Goal: Task Accomplishment & Management: Use online tool/utility

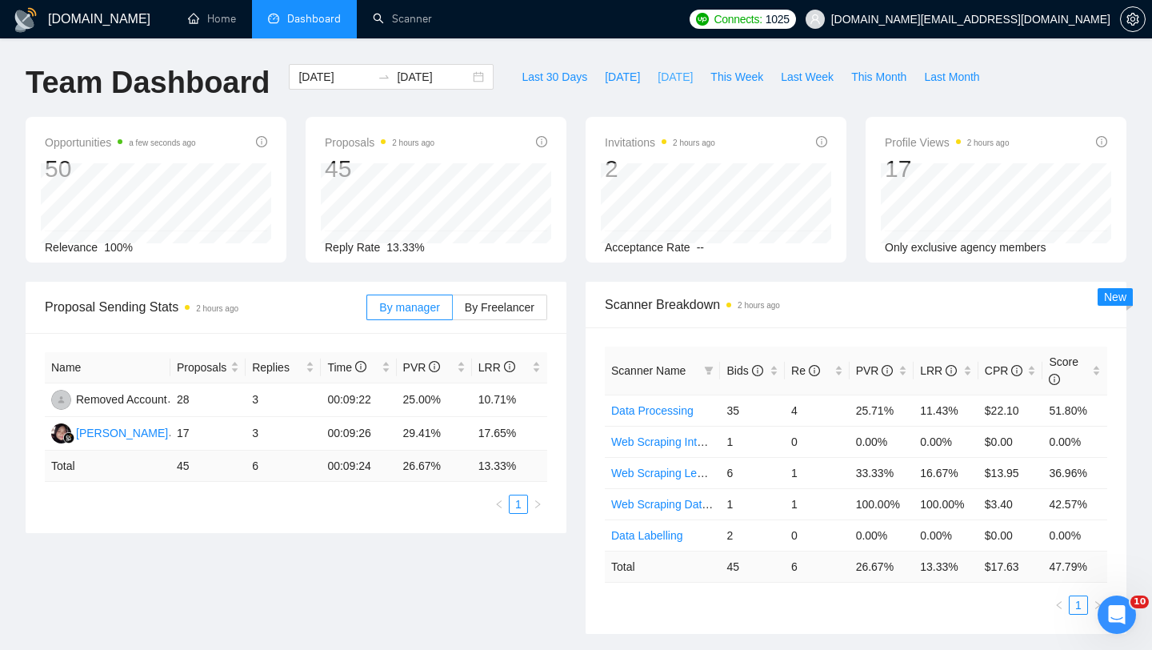
click at [668, 82] on span "Yesterday" at bounding box center [675, 77] width 35 height 18
type input "2025-09-15"
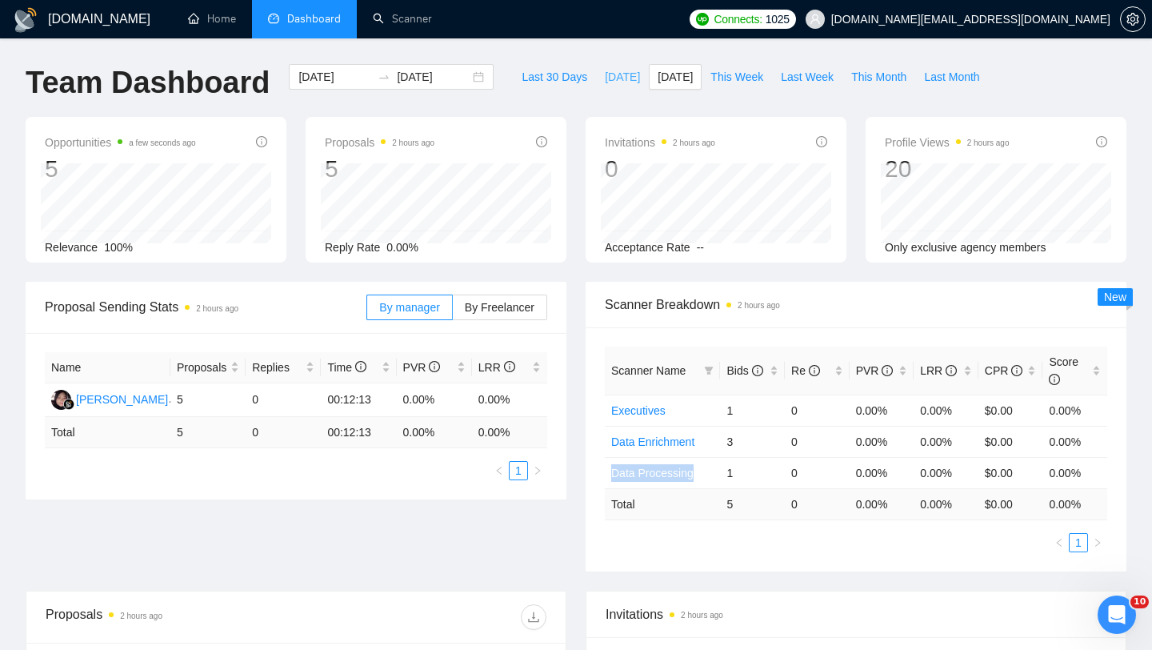
click at [607, 86] on button "Today" at bounding box center [622, 77] width 53 height 26
type input "2025-09-16"
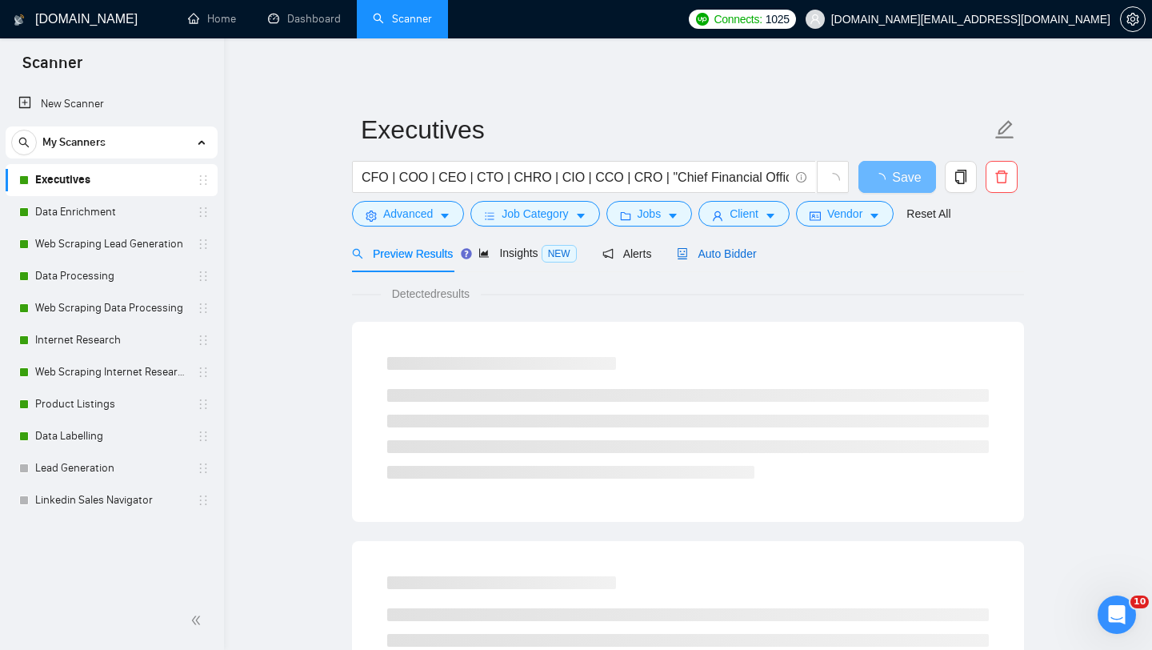
click at [719, 259] on div "Auto Bidder" at bounding box center [716, 254] width 79 height 18
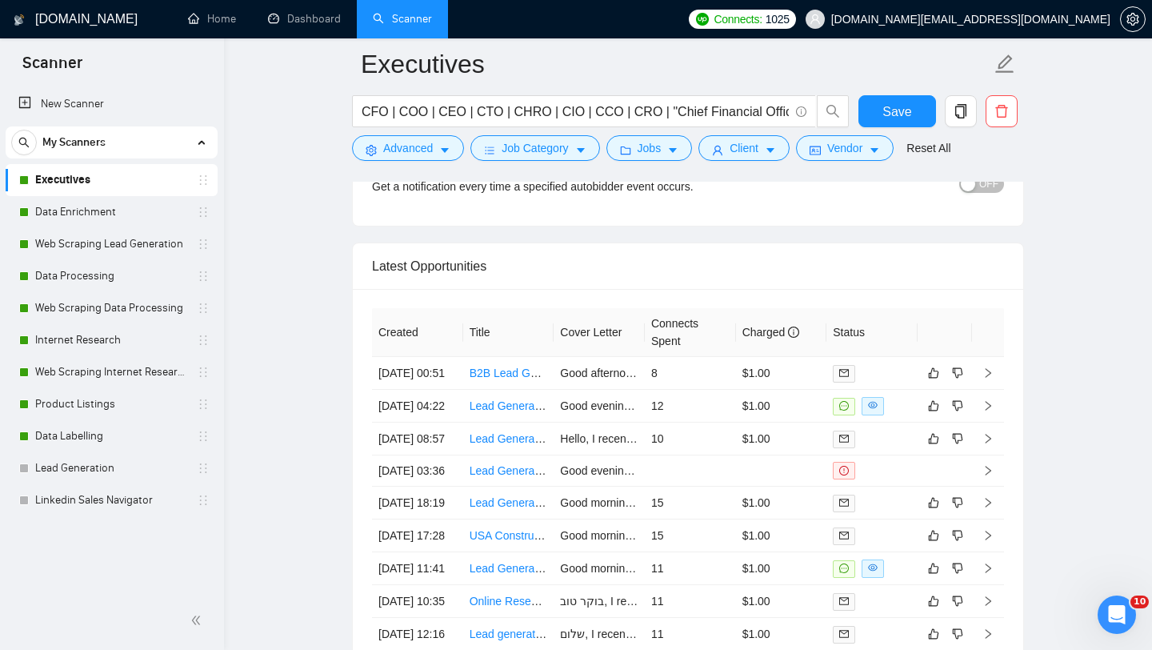
scroll to position [3976, 0]
click at [495, 389] on td "B2B Lead Generation Expert for Medical Practices" at bounding box center [508, 372] width 91 height 33
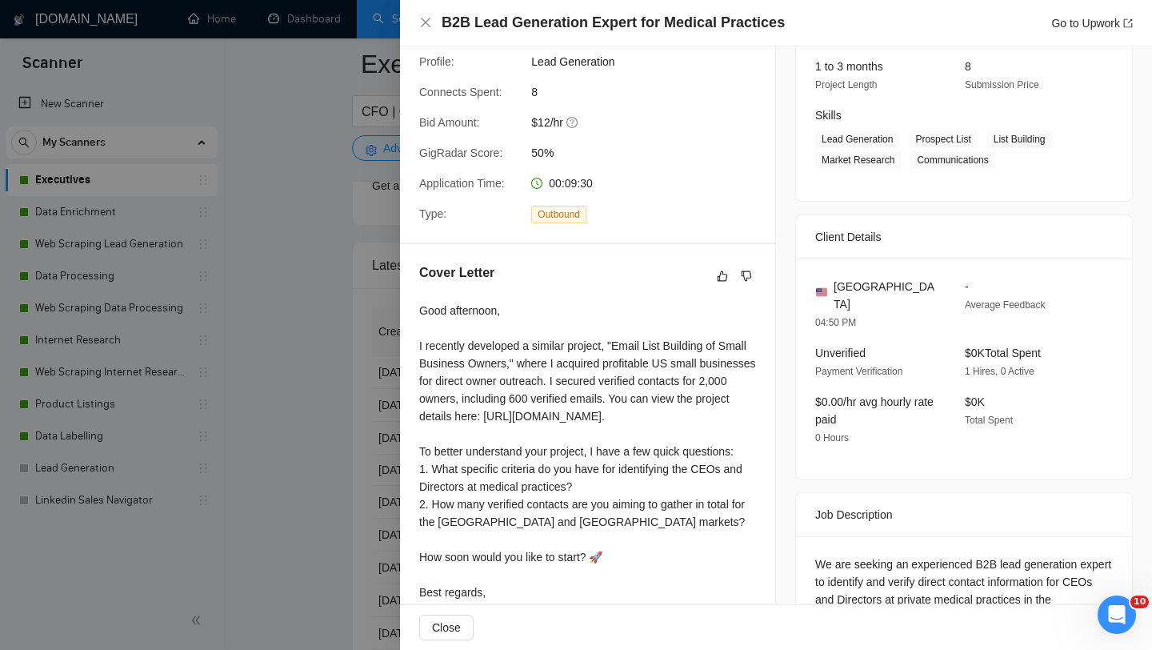
scroll to position [339, 0]
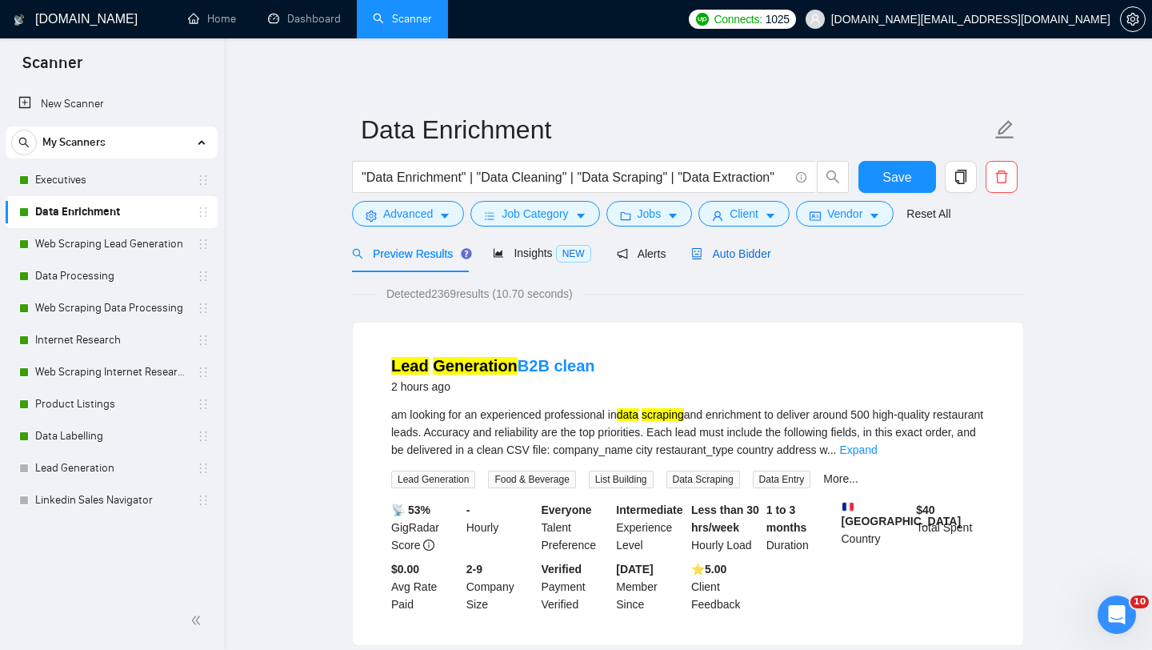
click at [717, 258] on span "Auto Bidder" at bounding box center [730, 253] width 79 height 13
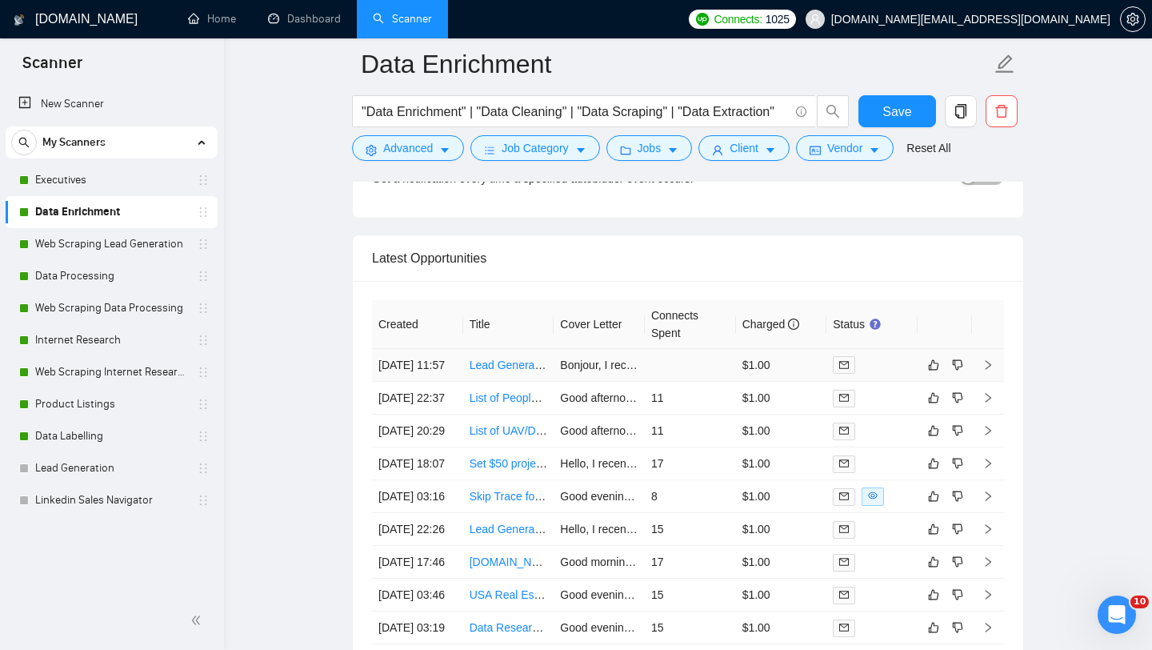
scroll to position [3987, 0]
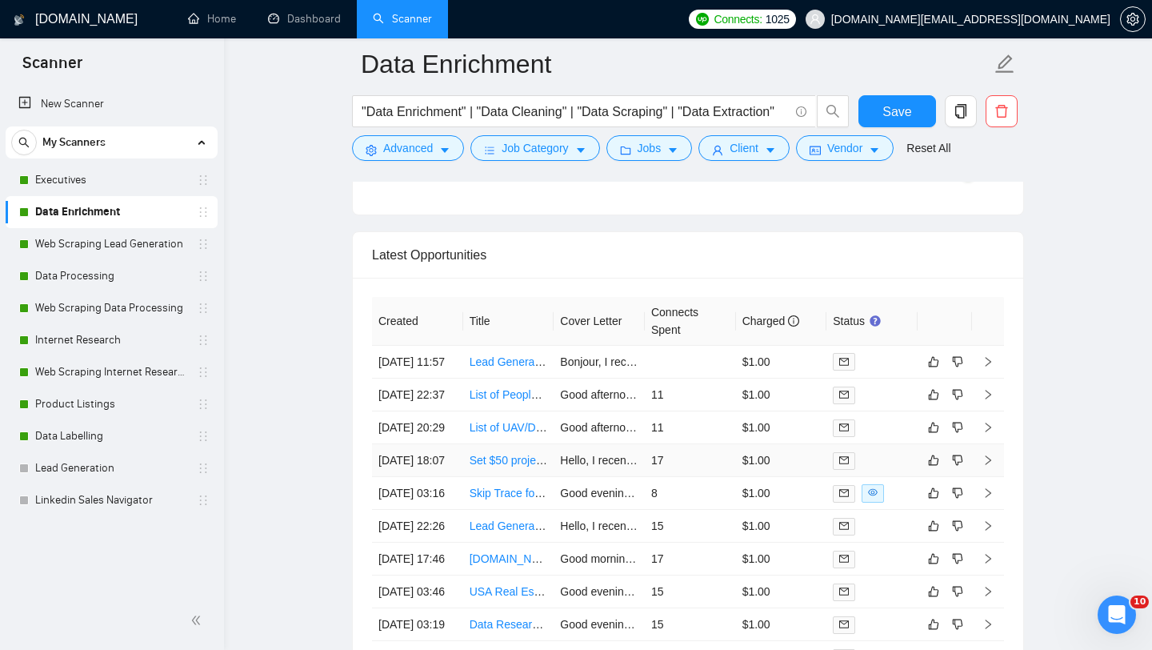
click at [494, 477] on td "Set $50 project to get a list of dentists with their personal info for a custom…" at bounding box center [508, 460] width 91 height 33
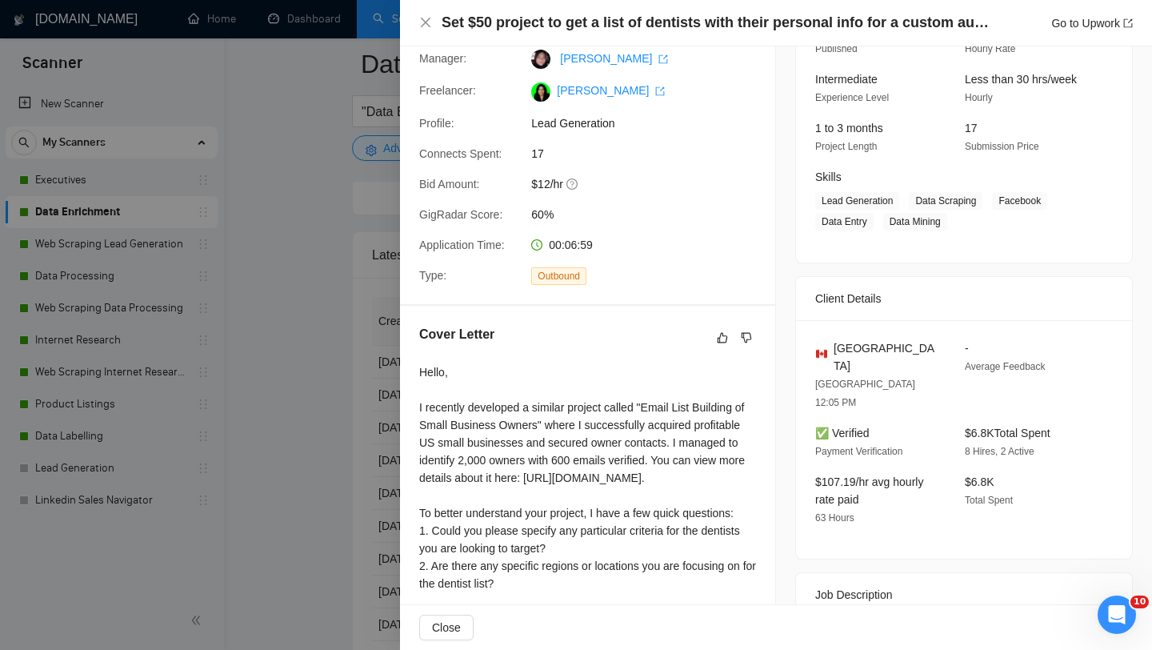
scroll to position [278, 0]
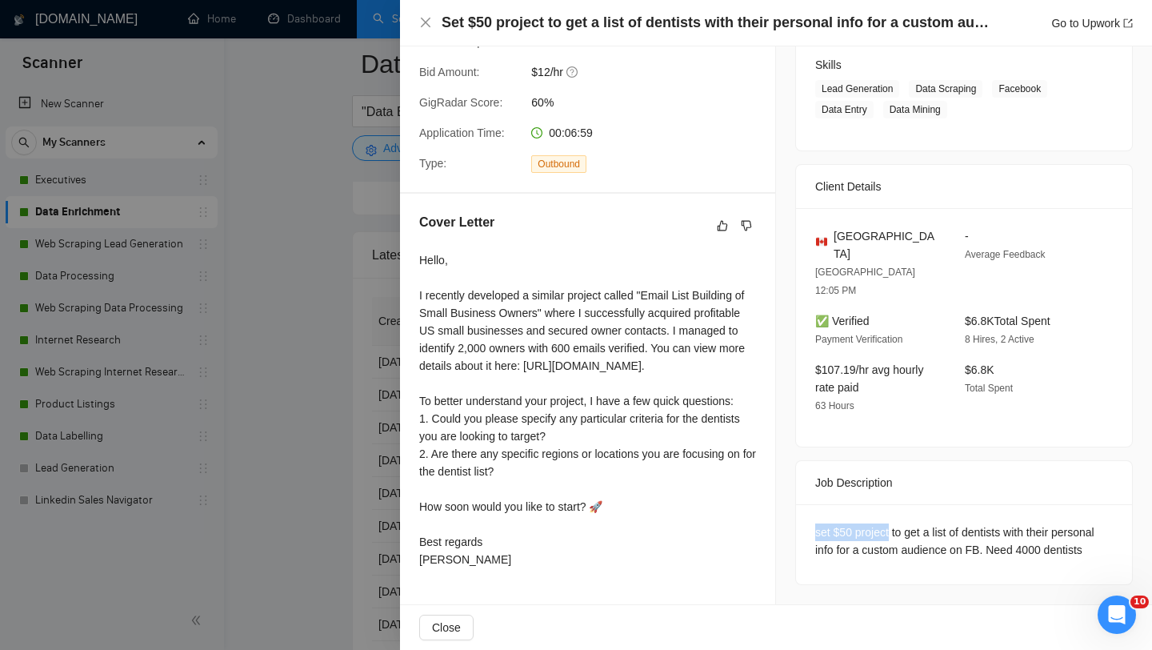
drag, startPoint x: 814, startPoint y: 471, endPoint x: 894, endPoint y: 467, distance: 80.2
click at [894, 504] on div "set $50 project to get a list of dentists with their personal info for a custom…" at bounding box center [964, 544] width 336 height 80
copy div "set $50 project"
click at [894, 523] on div "set $50 project to get a list of dentists with their personal info for a custom…" at bounding box center [964, 540] width 298 height 35
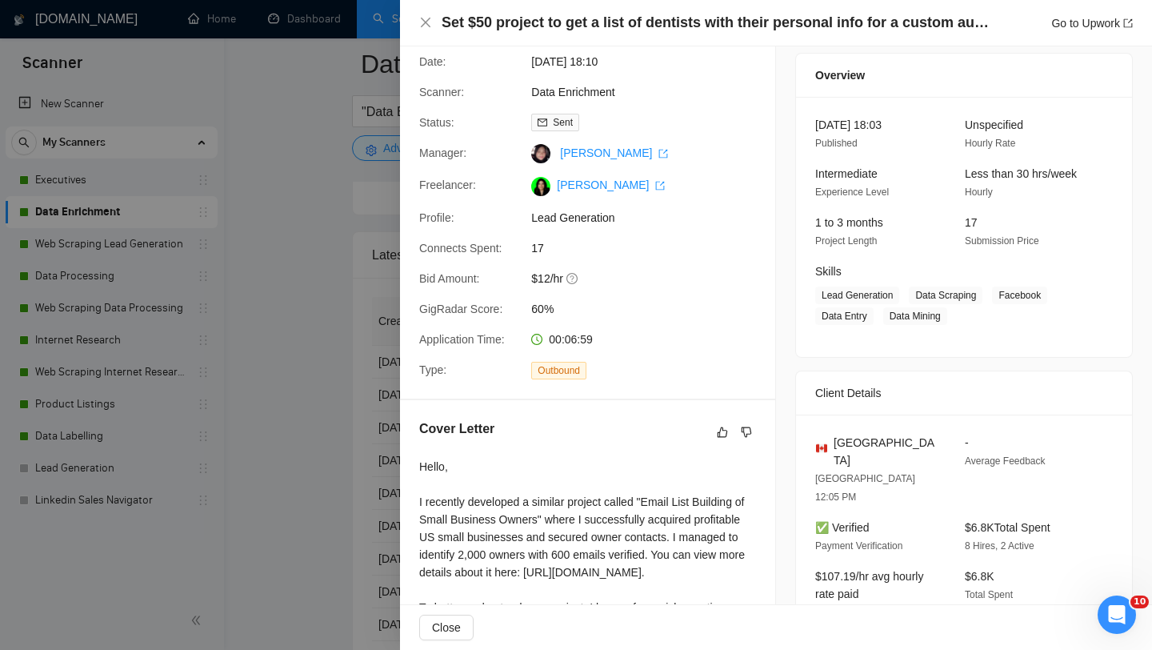
scroll to position [254, 0]
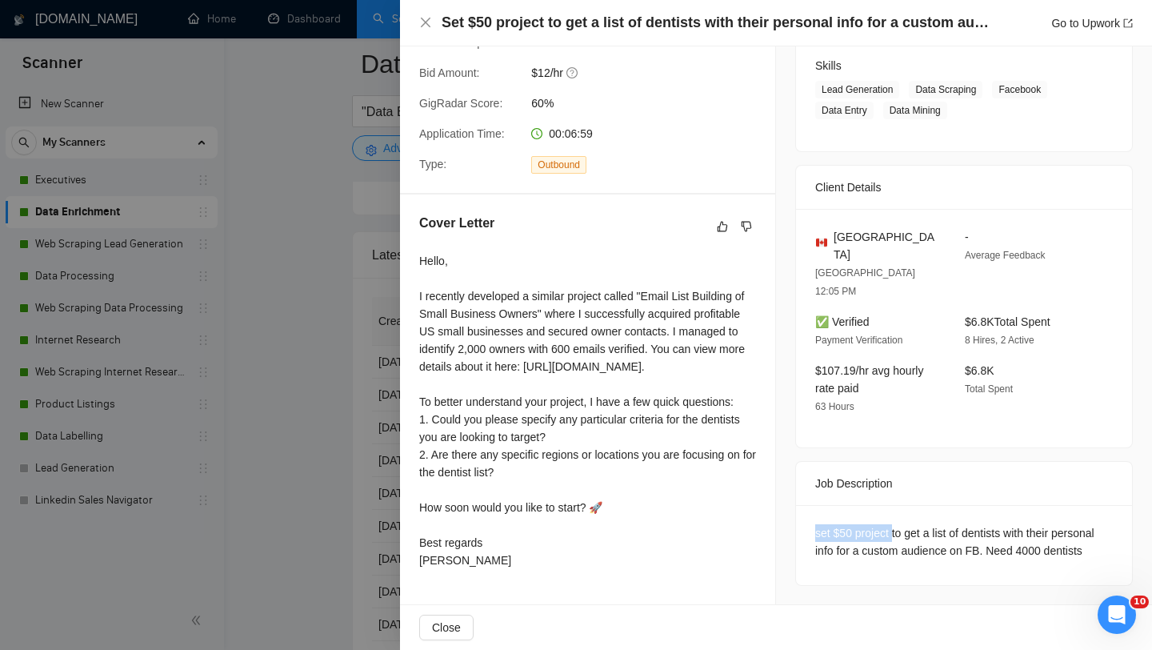
drag, startPoint x: 898, startPoint y: 494, endPoint x: 810, endPoint y: 493, distance: 88.0
click at [810, 505] on div "set $50 project to get a list of dentists with their personal info for a custom…" at bounding box center [964, 545] width 336 height 80
copy div "set $50 project"
click at [348, 415] on div at bounding box center [576, 325] width 1152 height 650
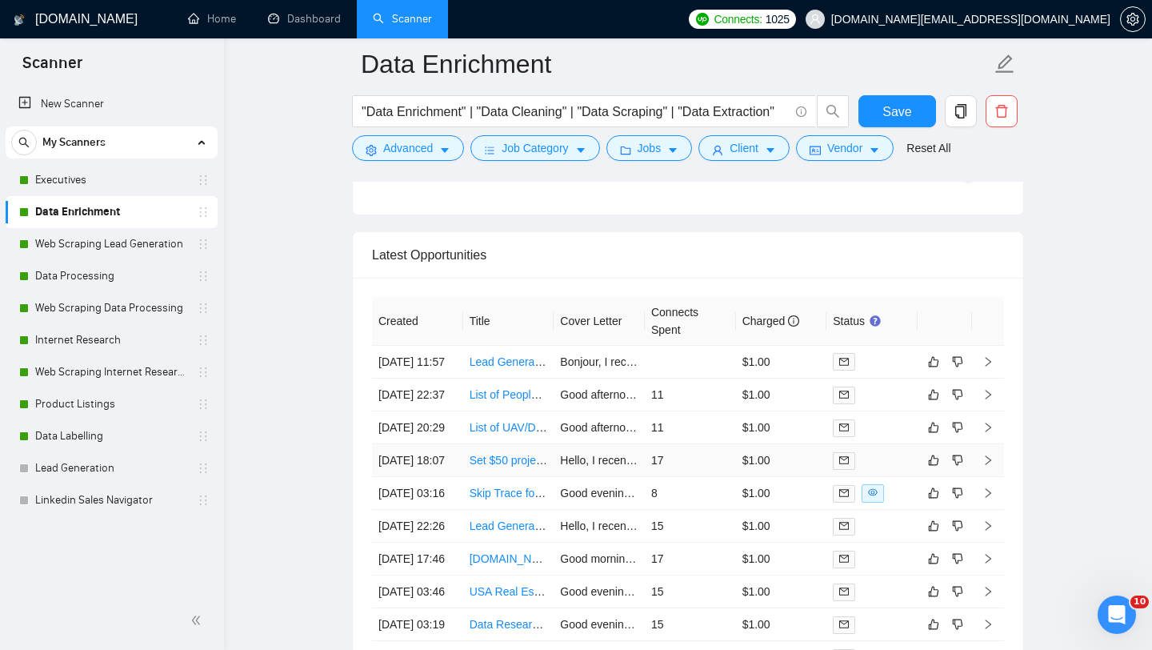
click at [492, 467] on link "Set $50 project to get a list of dentists with their personal info for a custom…" at bounding box center [694, 460] width 448 height 13
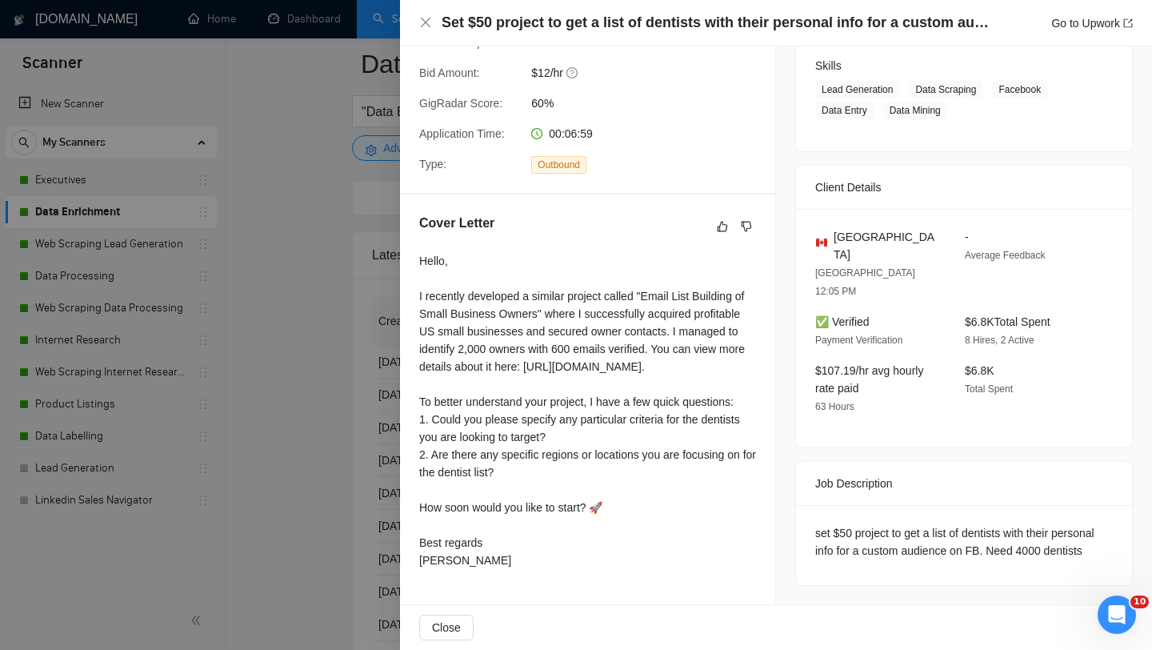
click at [361, 142] on div at bounding box center [576, 325] width 1152 height 650
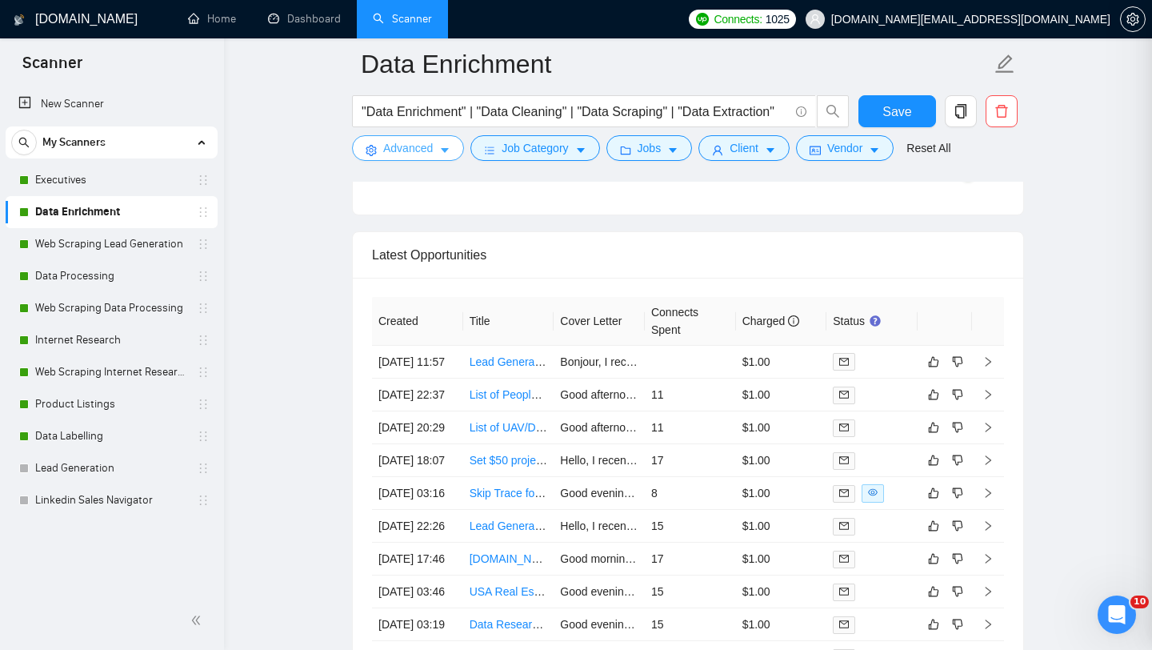
click at [381, 147] on button "Advanced" at bounding box center [408, 148] width 112 height 26
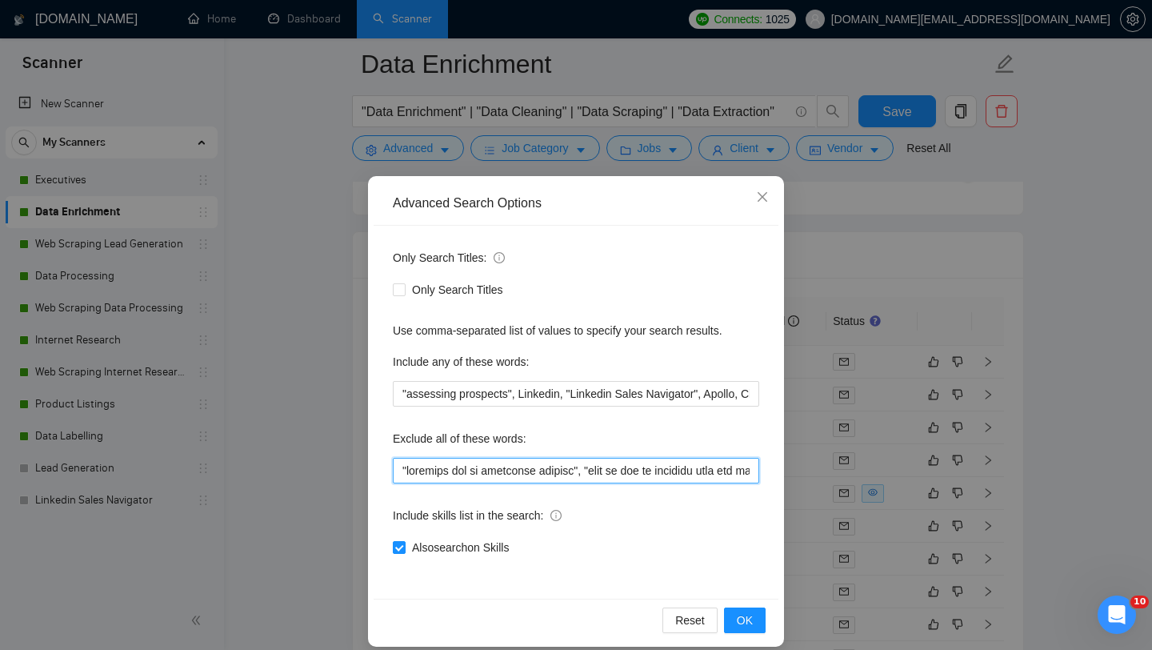
click at [399, 466] on input "text" at bounding box center [576, 471] width 367 height 26
paste input "set $50 project"
type input ""set $50 project", "reaching out to potential clients", "want to buy an existin…"
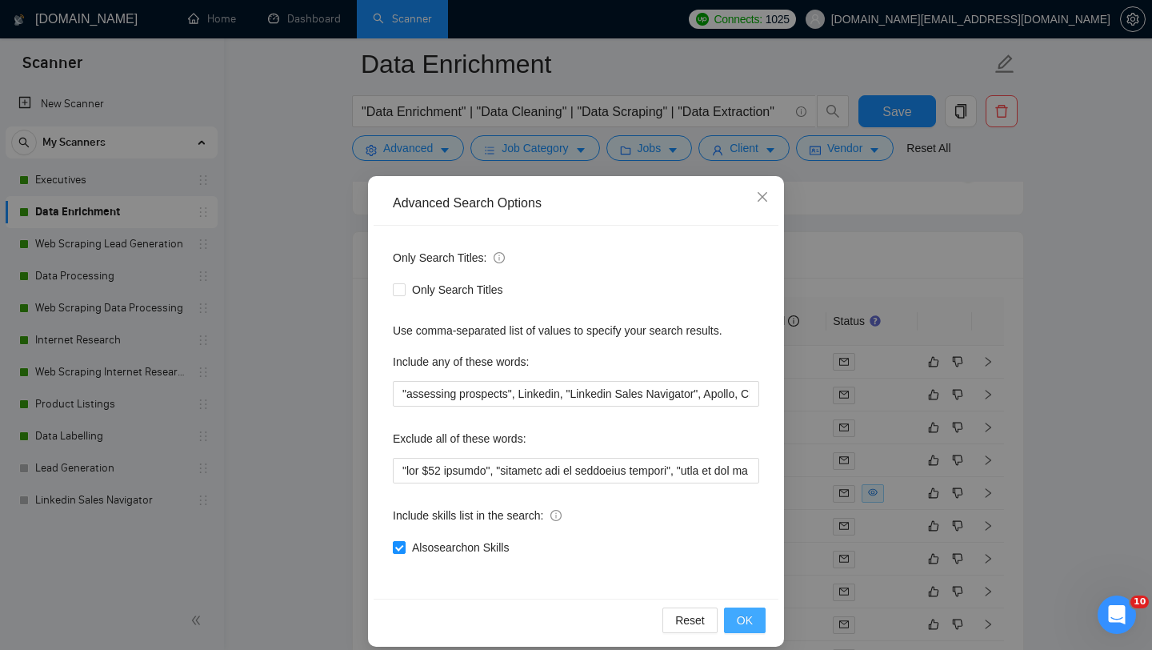
click at [758, 628] on button "OK" at bounding box center [745, 620] width 42 height 26
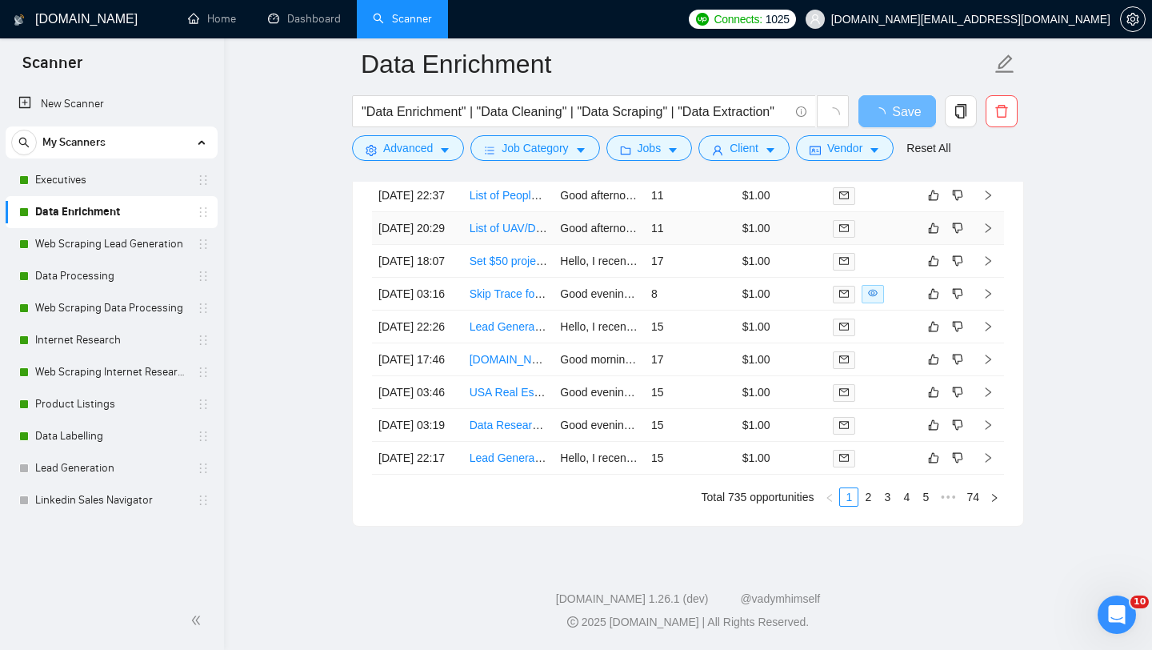
click at [526, 245] on td "List of UAV/Drone Mapping University Contacts" at bounding box center [508, 228] width 91 height 33
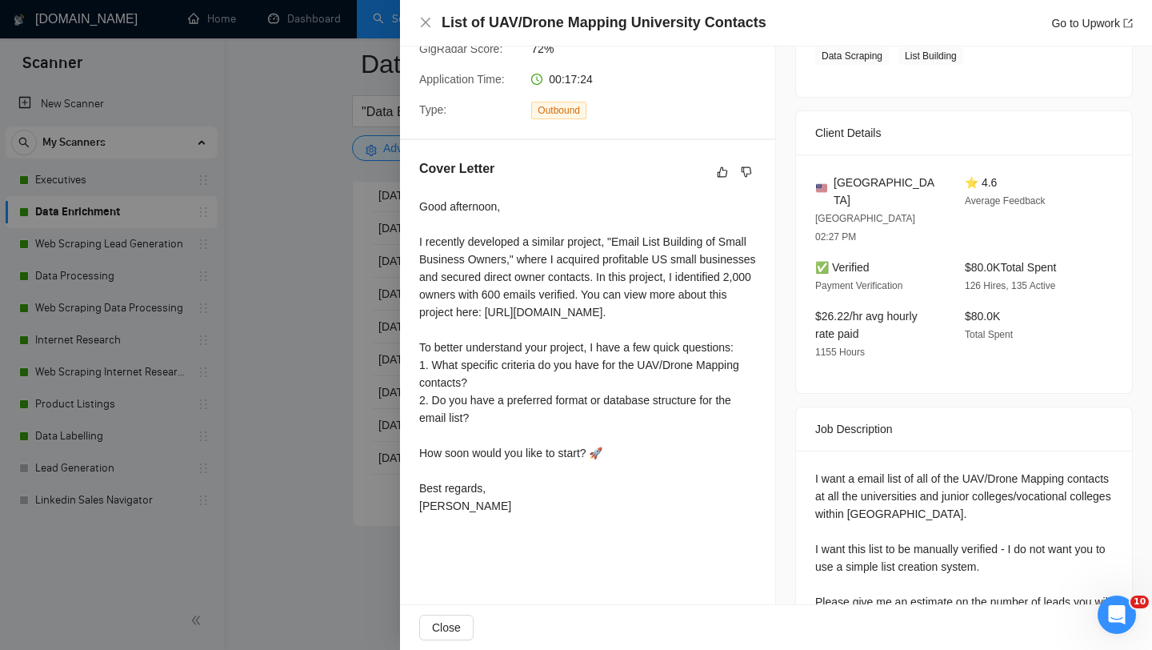
scroll to position [311, 0]
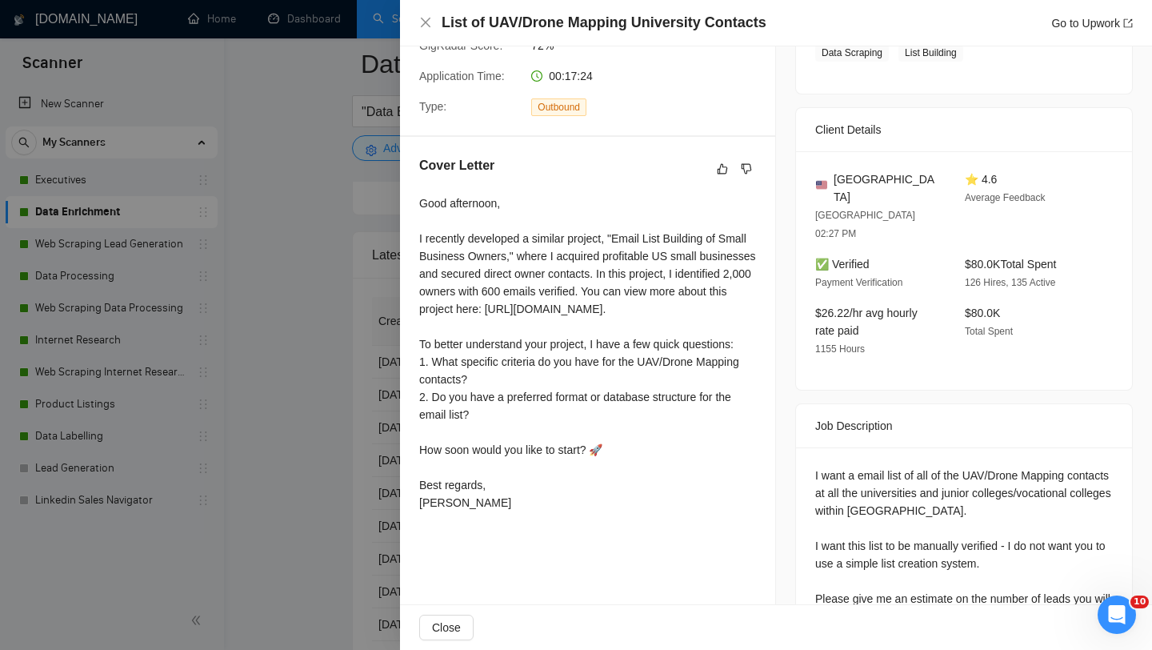
click at [378, 377] on div at bounding box center [576, 325] width 1152 height 650
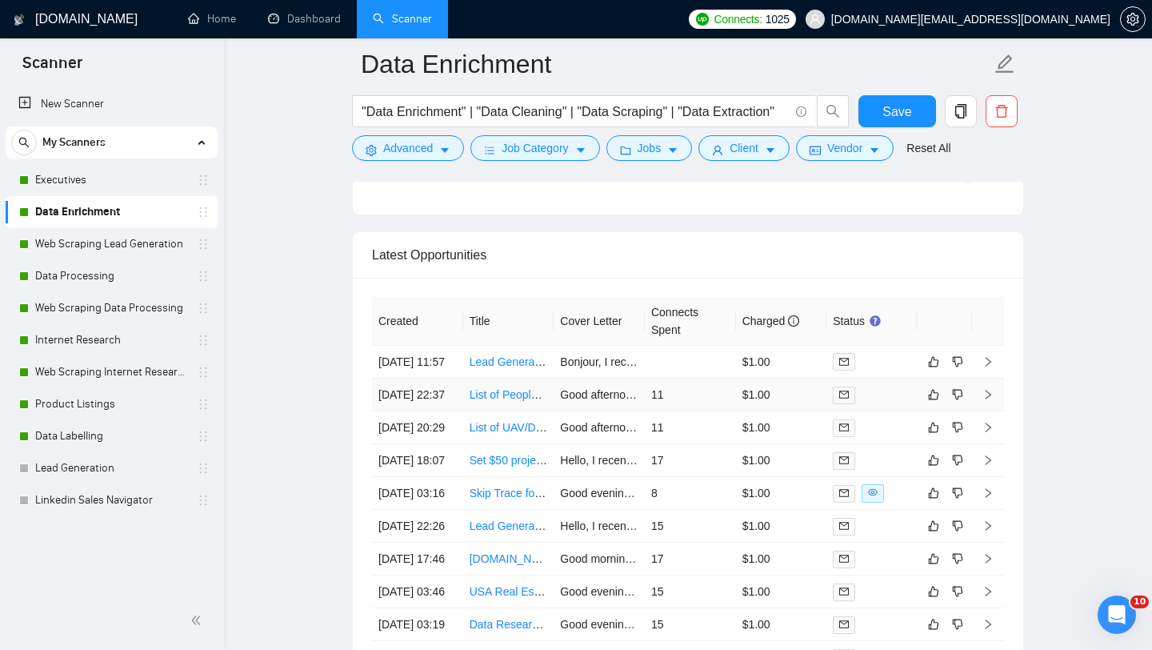
click at [503, 411] on td "List of People - Need address, Ph. No, and Verified Work Email Address" at bounding box center [508, 395] width 91 height 33
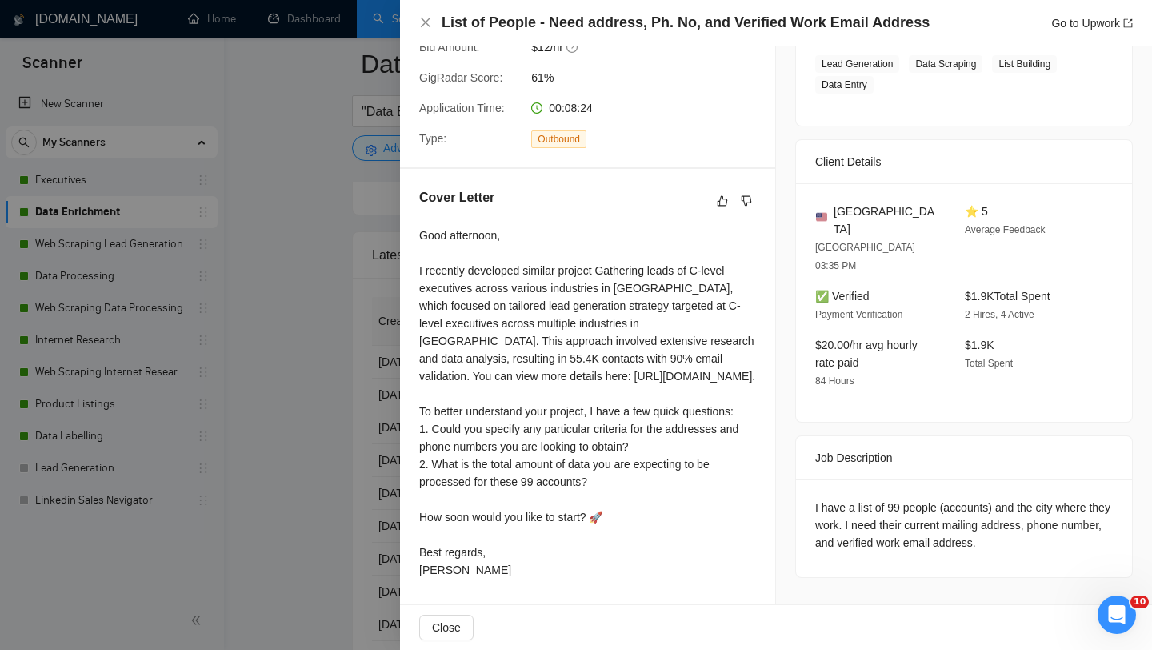
click at [344, 439] on div at bounding box center [576, 325] width 1152 height 650
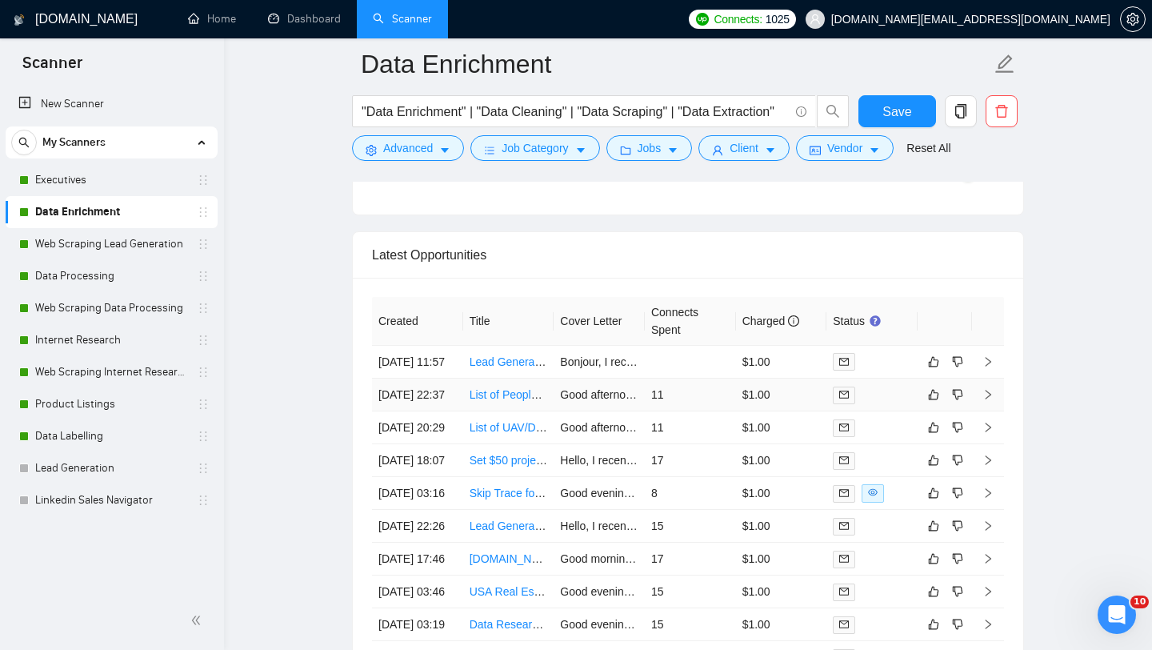
click at [511, 411] on td "List of People - Need address, Ph. No, and Verified Work Email Address" at bounding box center [508, 395] width 91 height 33
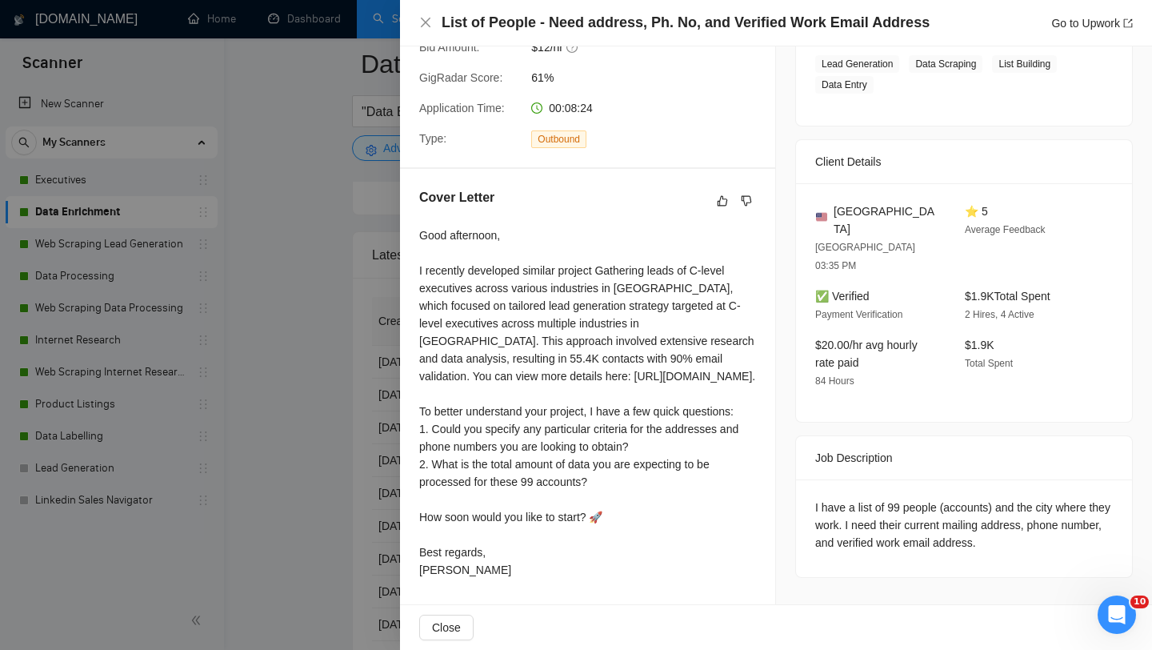
click at [327, 429] on div at bounding box center [576, 325] width 1152 height 650
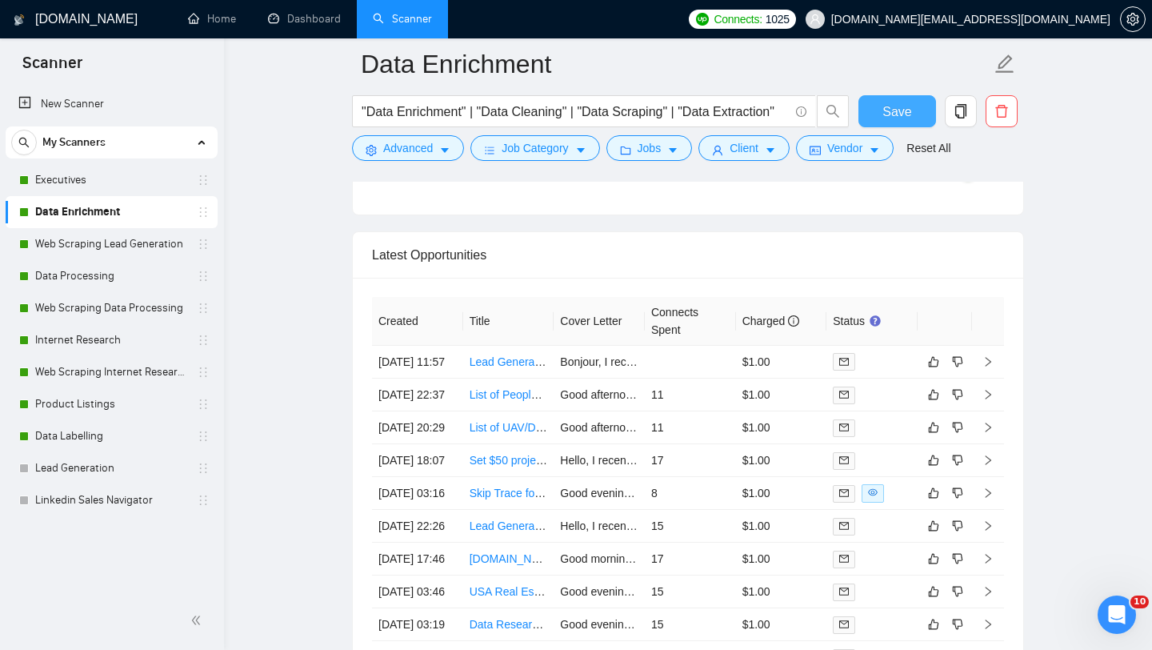
click at [891, 98] on button "Save" at bounding box center [898, 111] width 78 height 32
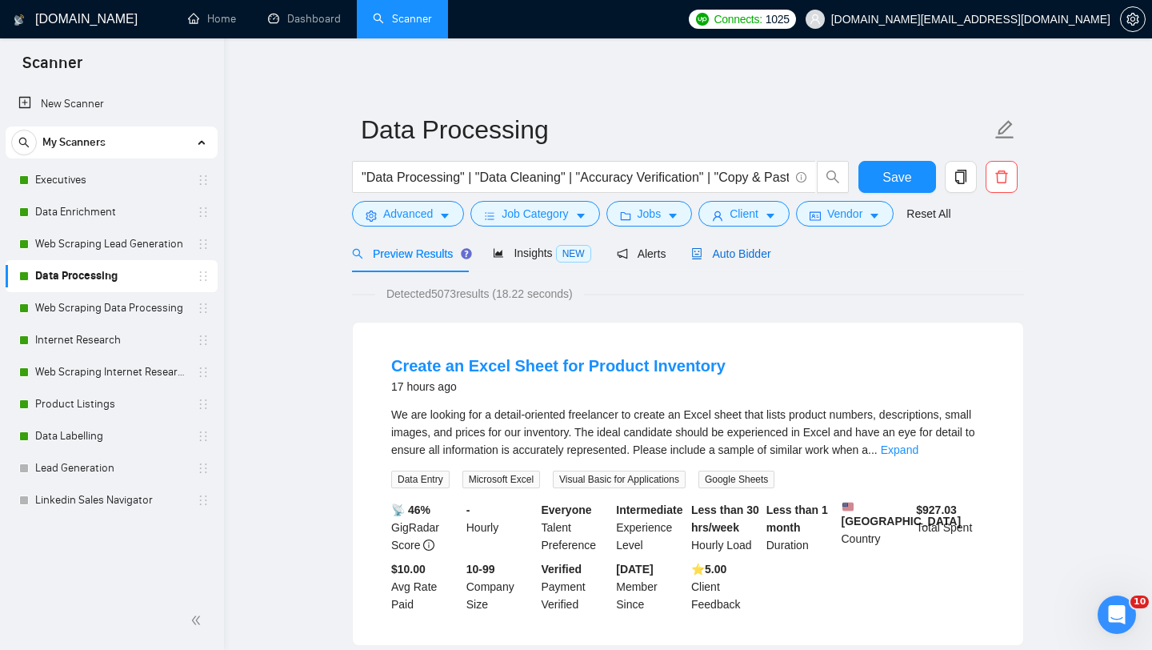
click at [723, 256] on span "Auto Bidder" at bounding box center [730, 253] width 79 height 13
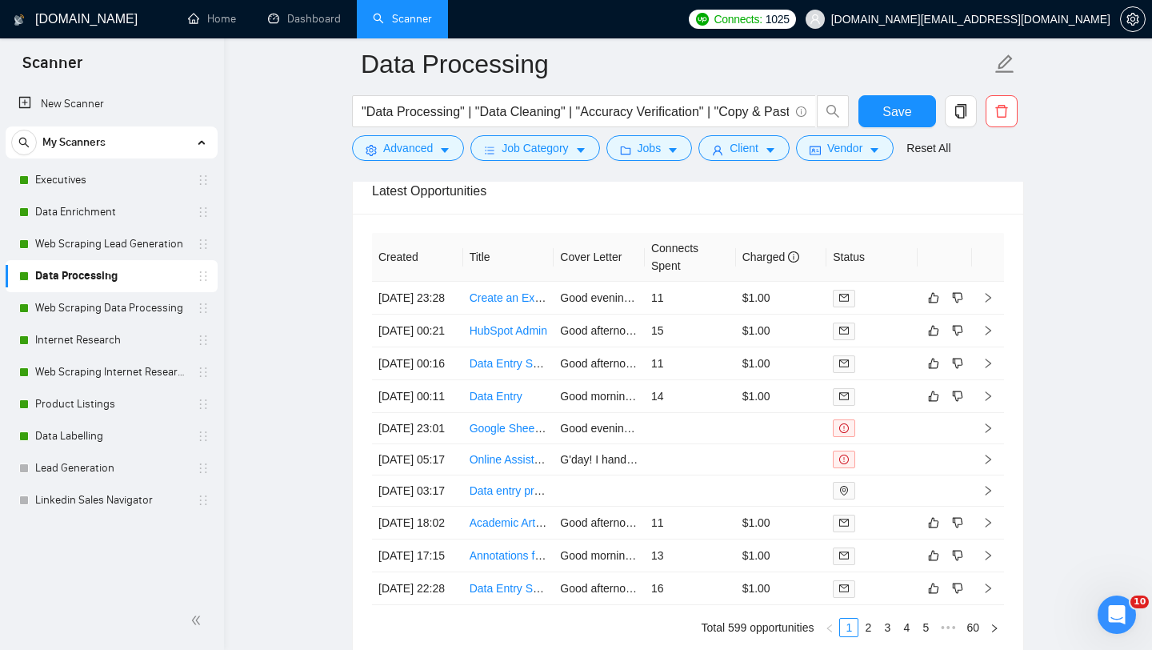
scroll to position [4103, 0]
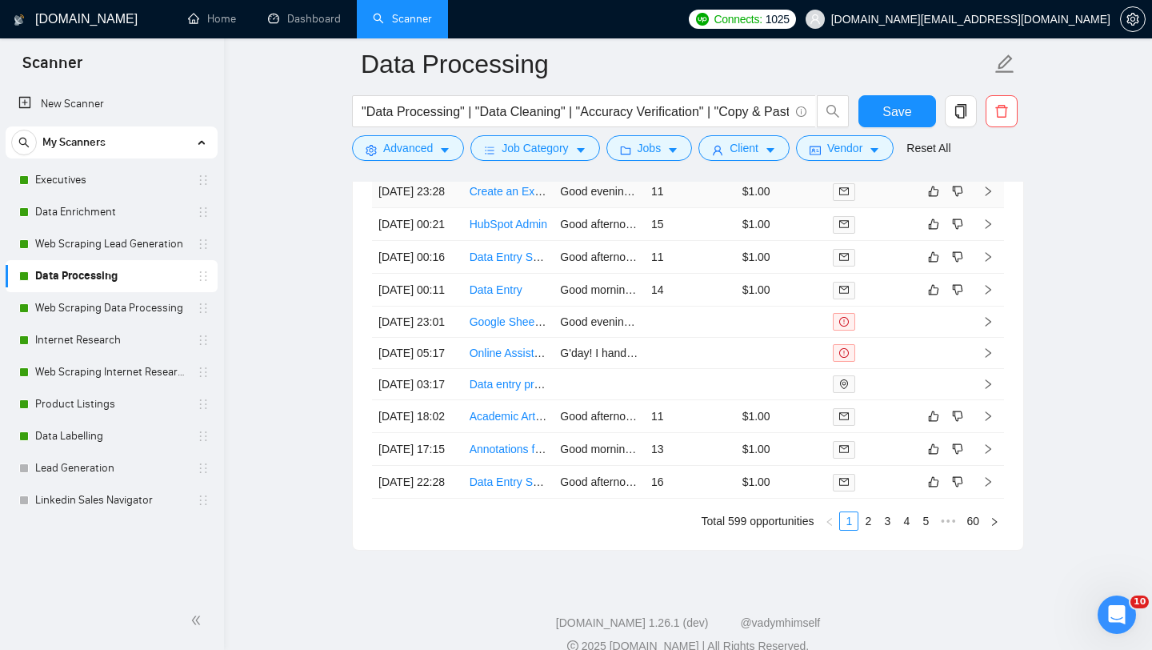
click at [525, 208] on td "Create an Excel Sheet for Product Inventory" at bounding box center [508, 191] width 91 height 33
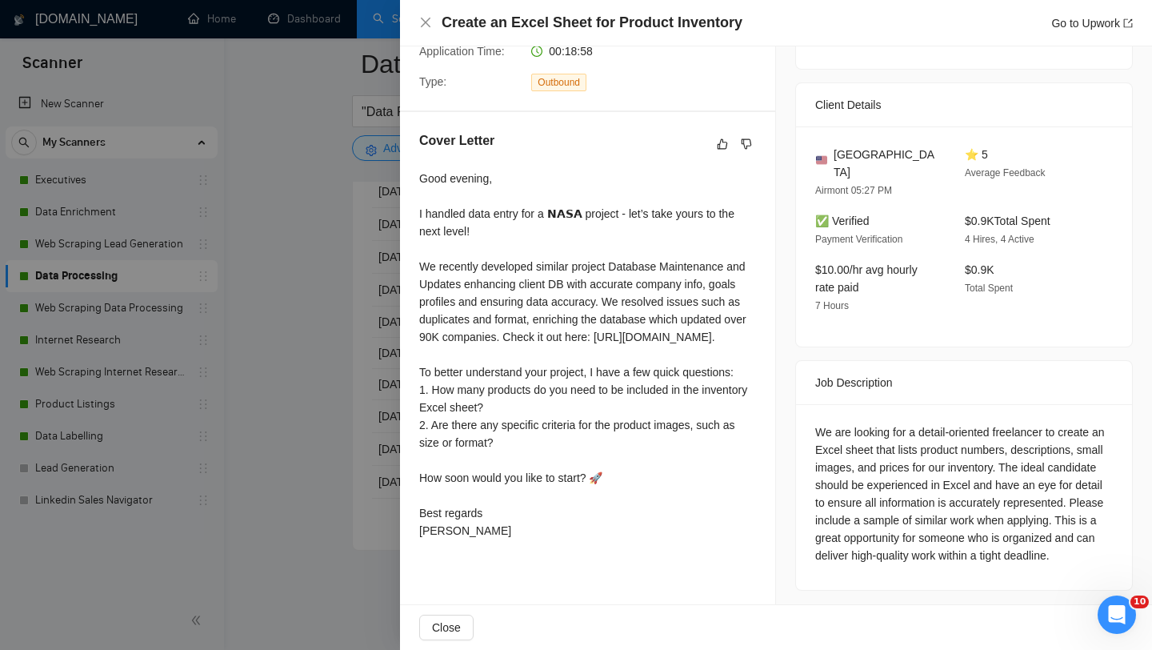
scroll to position [339, 0]
